Goal: Book appointment/travel/reservation

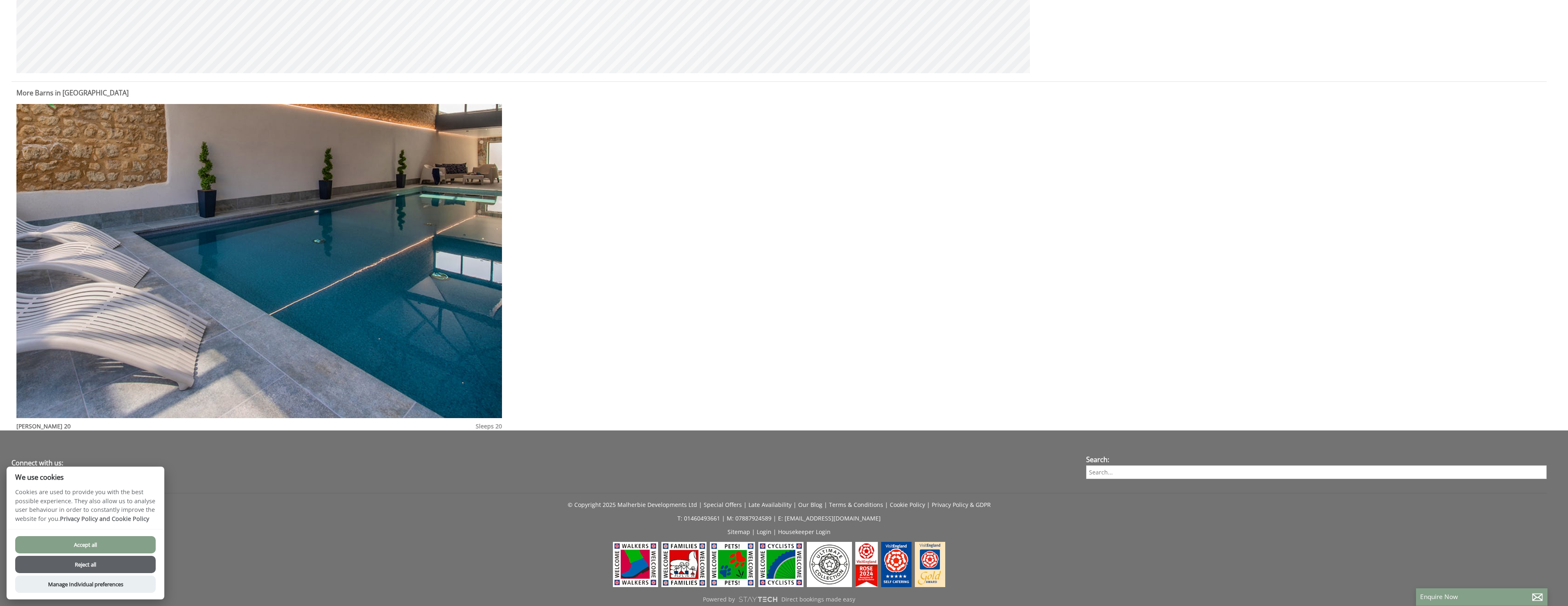
scroll to position [945, 0]
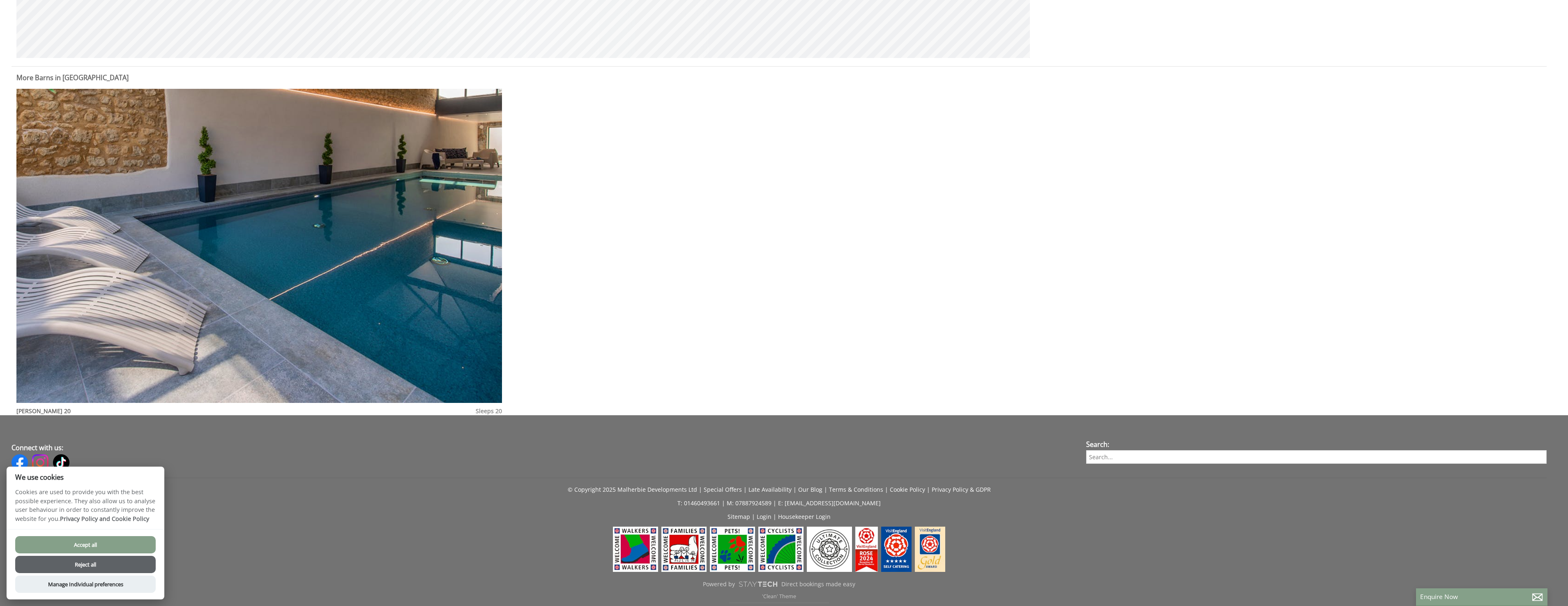
click at [88, 546] on button "Accept all" at bounding box center [85, 544] width 141 height 17
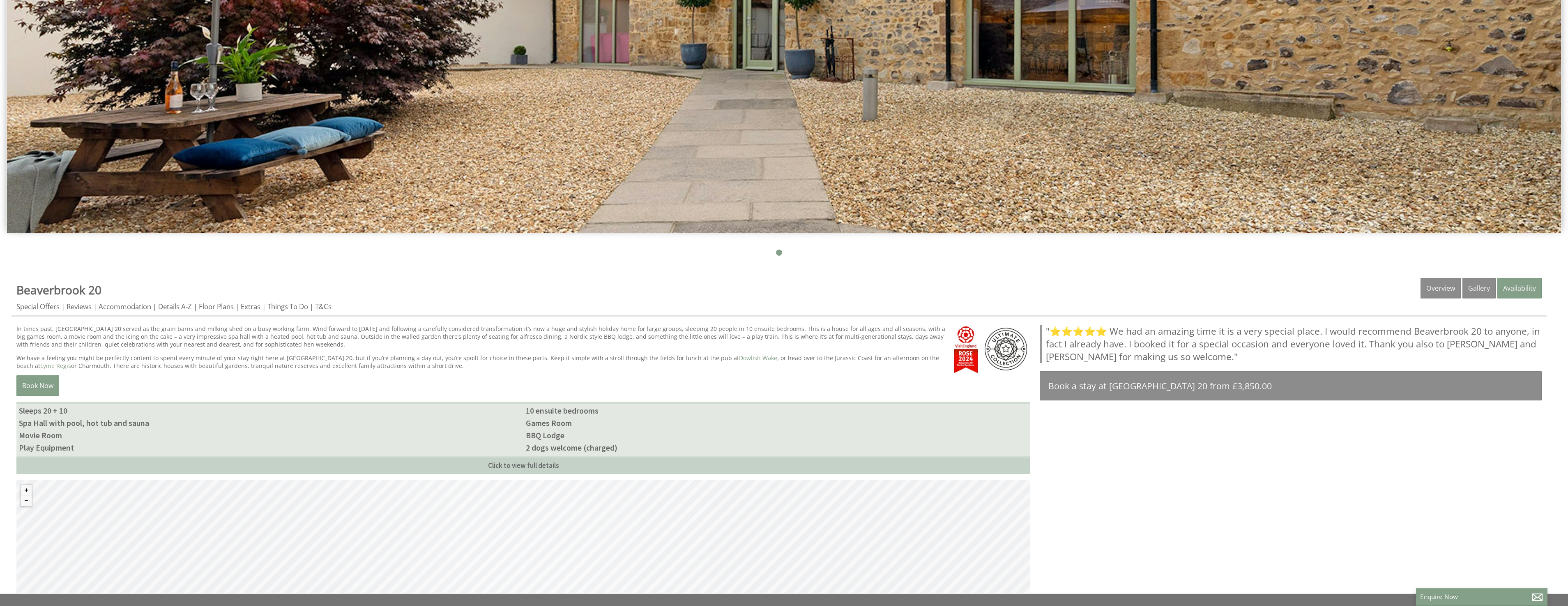
scroll to position [411, 0]
click at [1515, 286] on link "Availability" at bounding box center [1519, 287] width 44 height 21
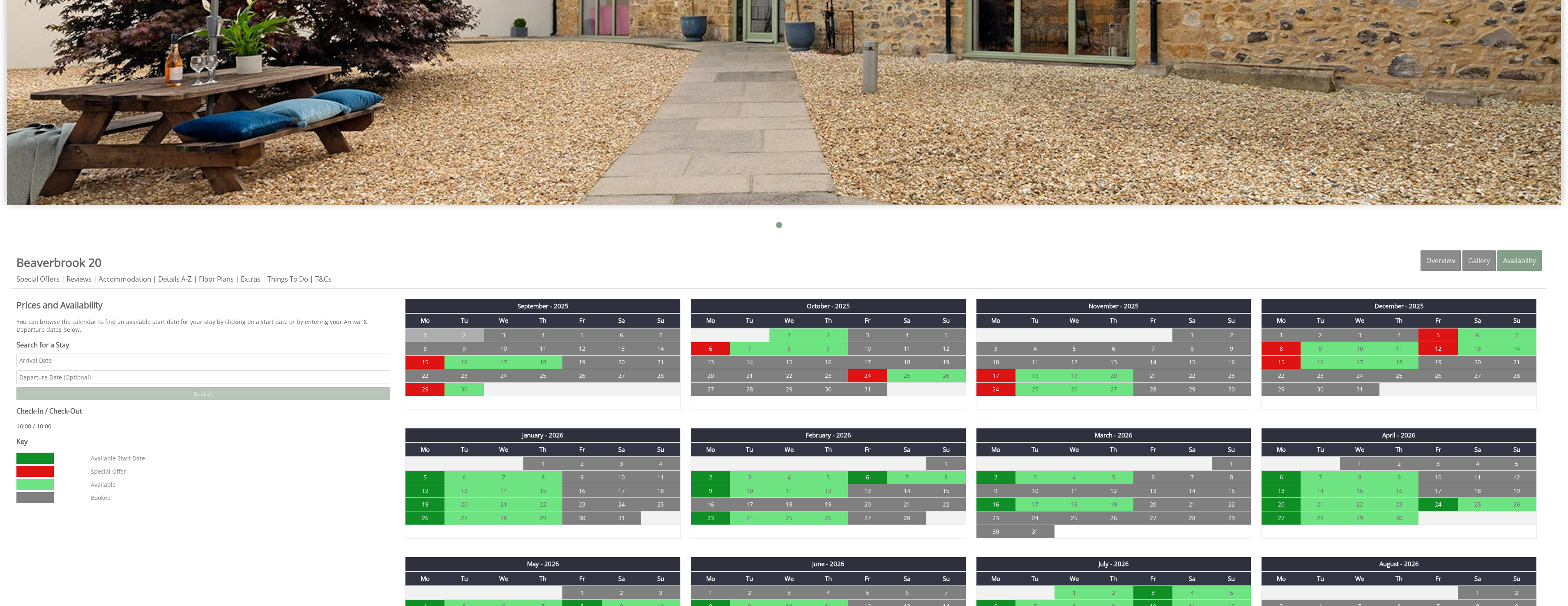
scroll to position [576, 0]
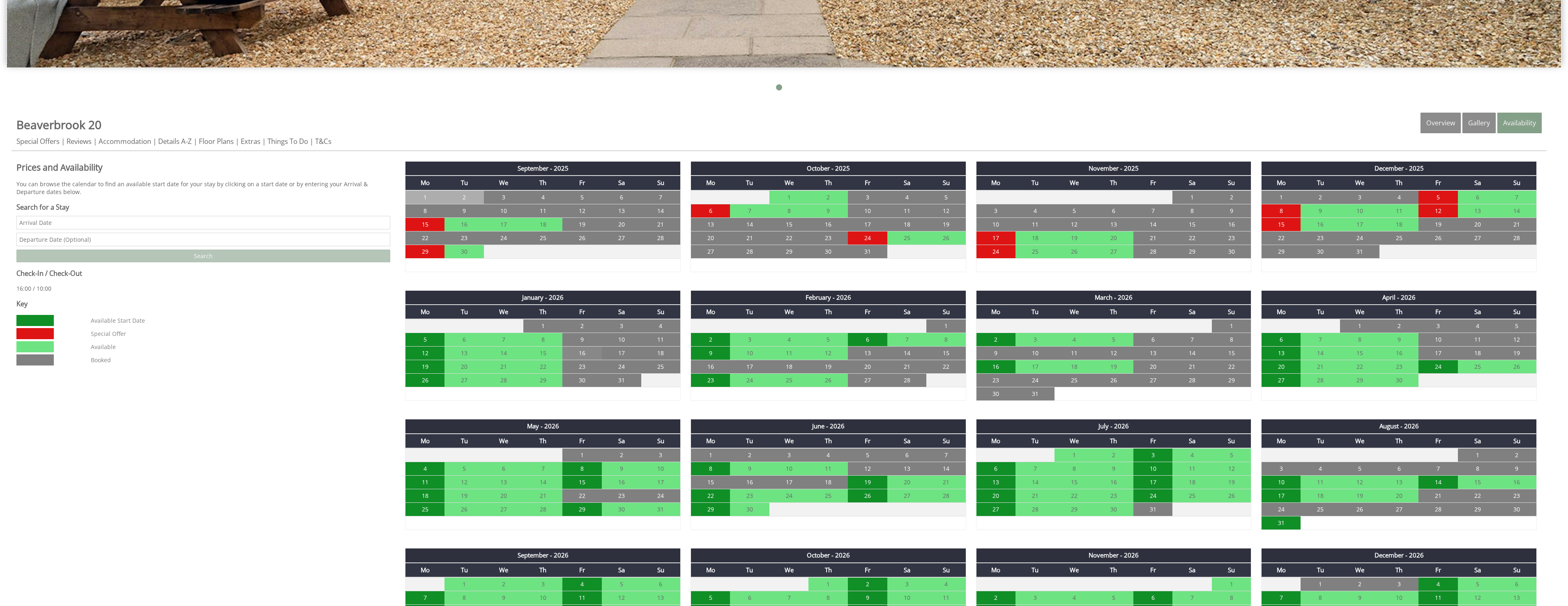
click at [573, 357] on td "16" at bounding box center [582, 353] width 40 height 13
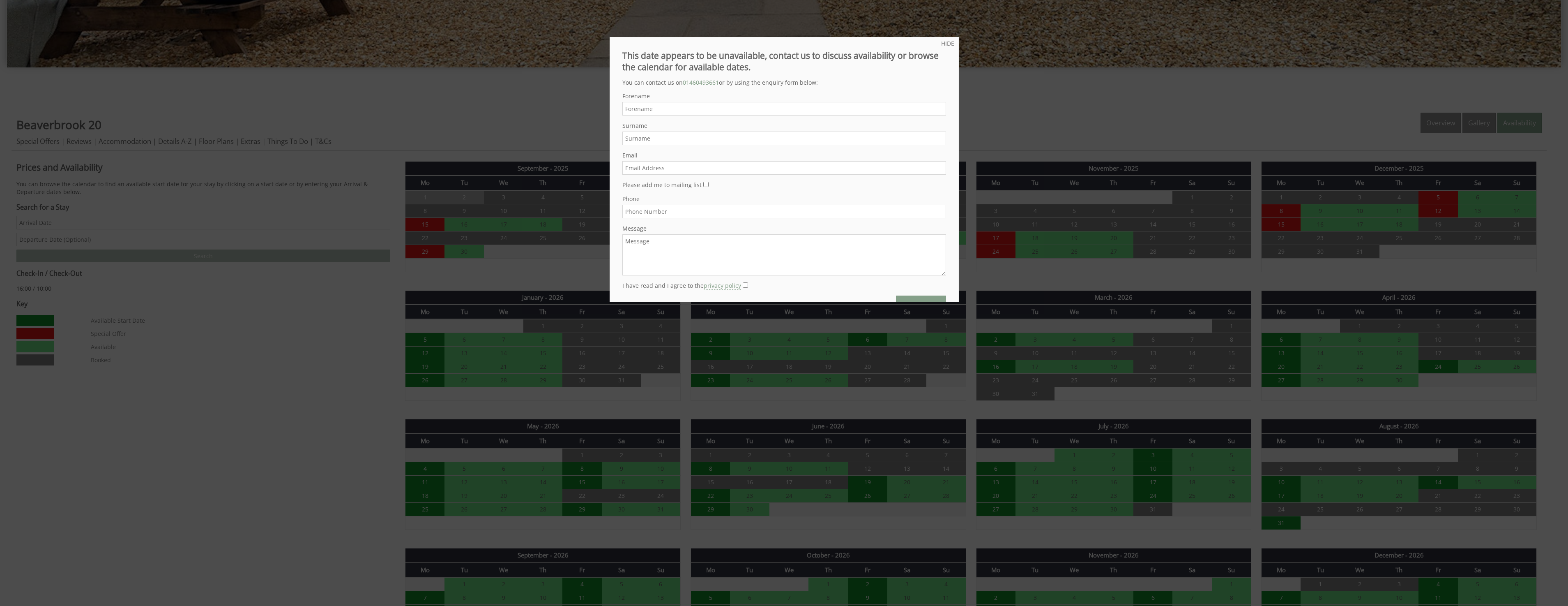
click at [242, 389] on div at bounding box center [784, 303] width 1568 height 606
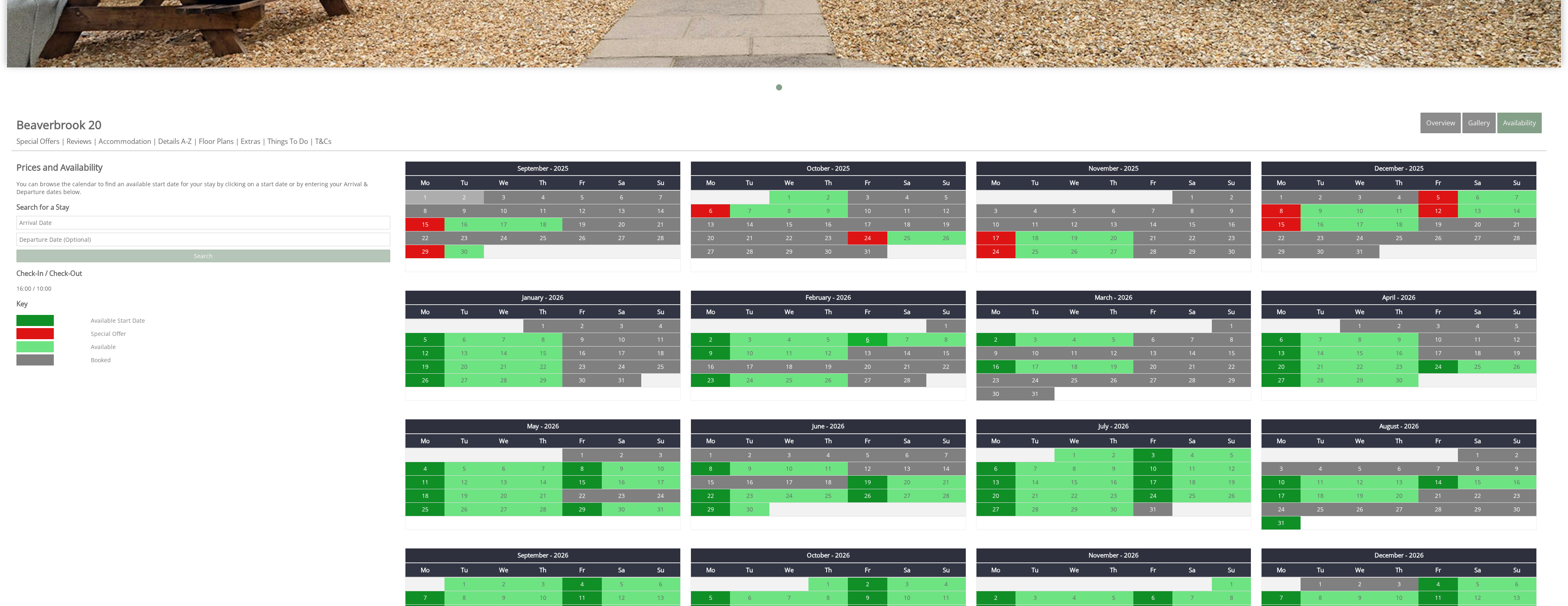
click at [878, 339] on td "6" at bounding box center [867, 340] width 40 height 13
click at [1444, 194] on td "5" at bounding box center [1438, 197] width 40 height 14
click at [1323, 284] on div "September - 2025 Mo Tu We Th Fr Sa Su 1 2 3 4 5 6 7 8 9 10 11 12 13 14 15" at bounding box center [971, 548] width 1152 height 776
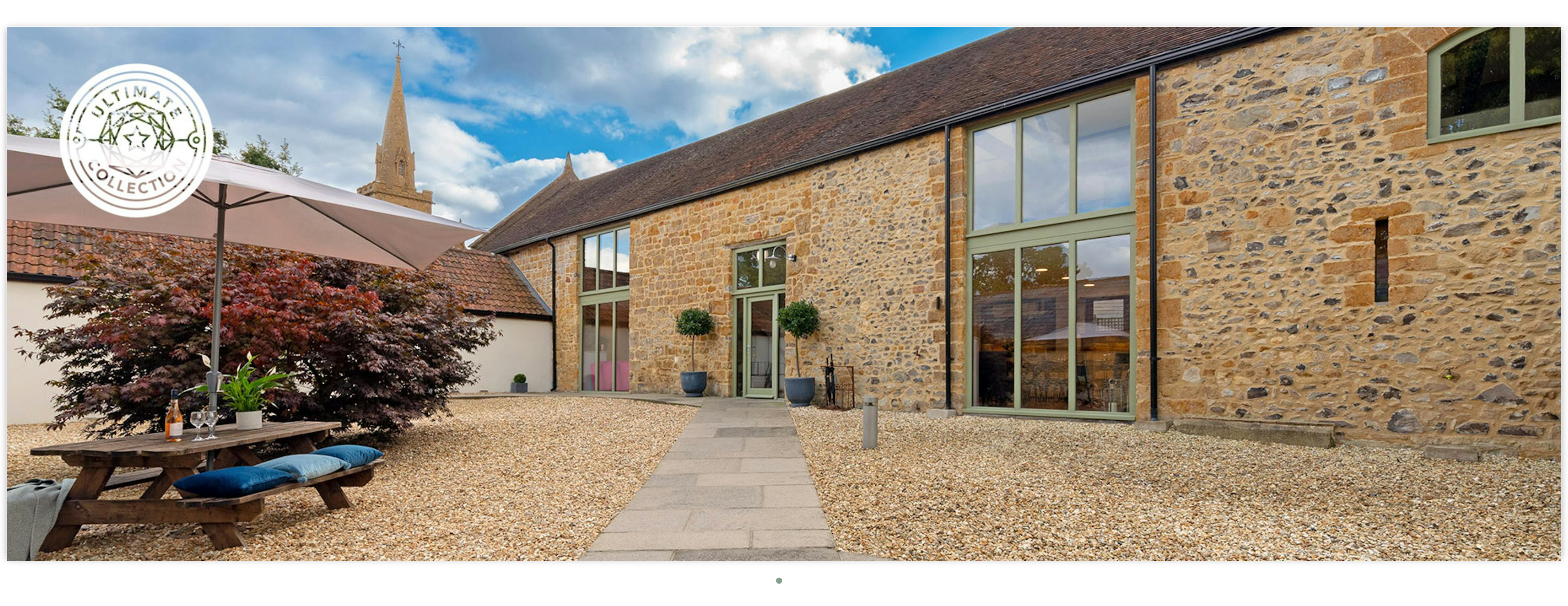
scroll to position [329, 0]
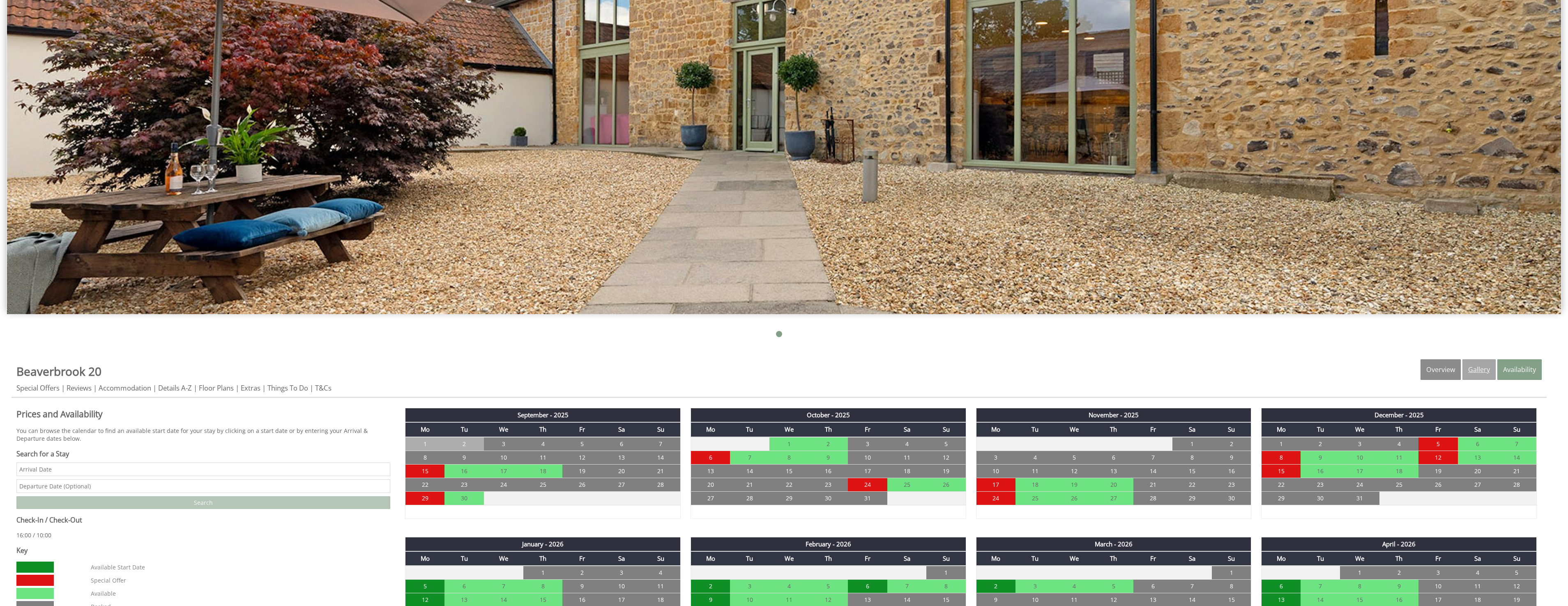
click at [1484, 373] on link "Gallery" at bounding box center [1479, 370] width 33 height 21
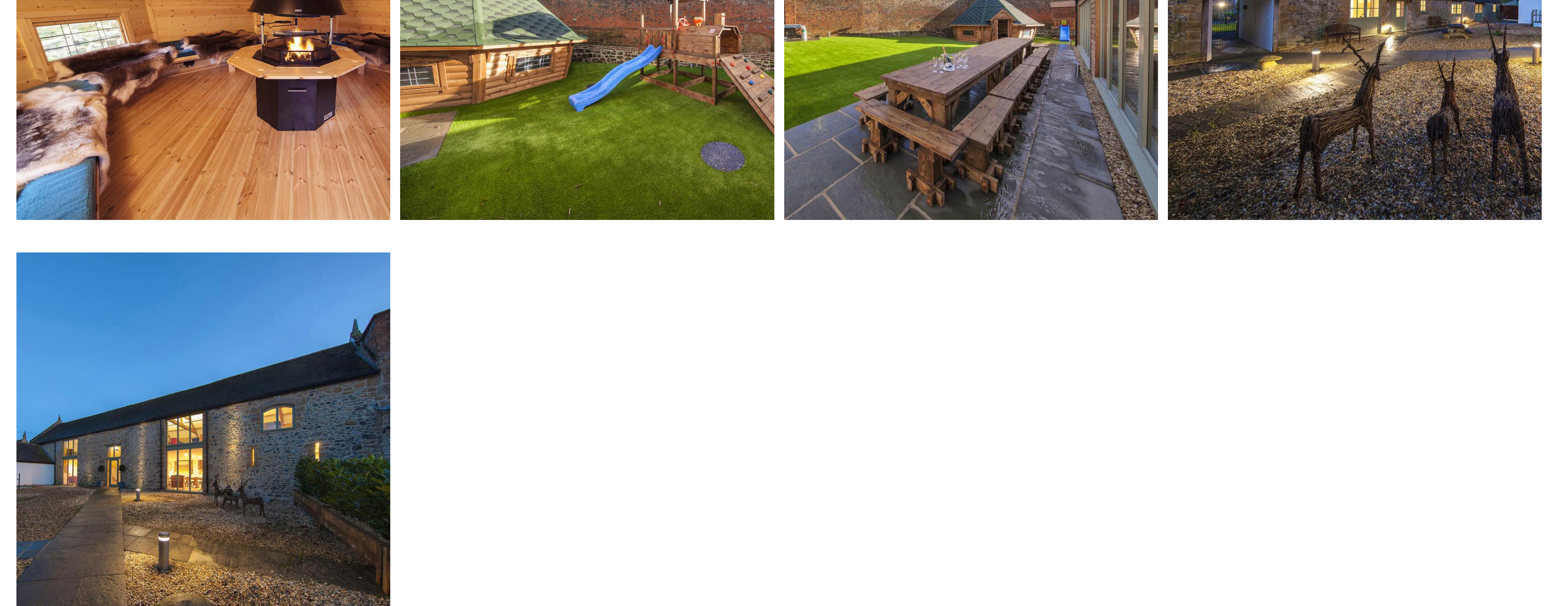
scroll to position [3946, 0]
